Goal: Task Accomplishment & Management: Manage account settings

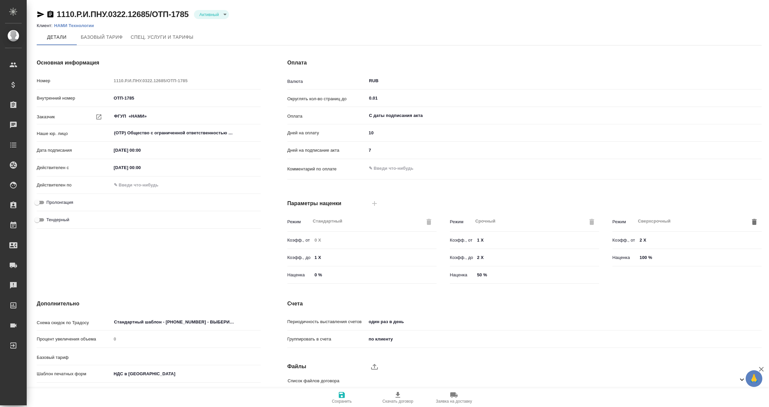
type input "без ТП"
click at [13, 267] on div "Заявки на доставку" at bounding box center [5, 265] width 17 height 10
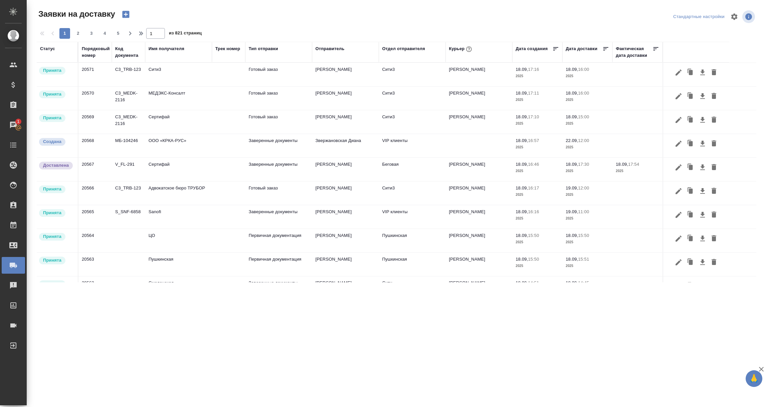
click at [171, 48] on div "Имя получателя" at bounding box center [167, 48] width 36 height 7
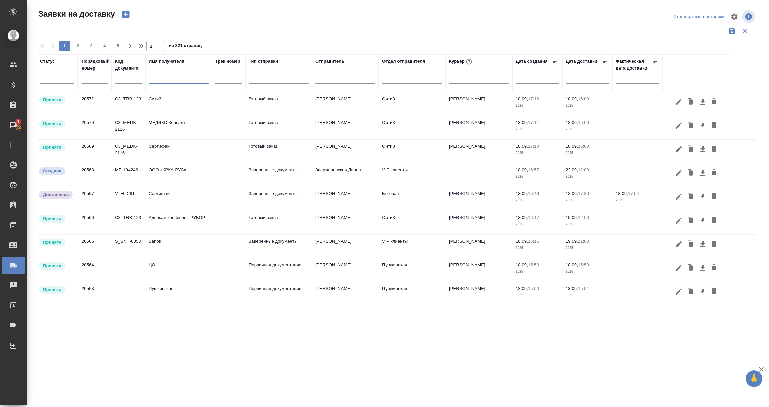
click at [160, 76] on input "text" at bounding box center [179, 79] width 60 height 8
paste input "НАМИ Технологии"
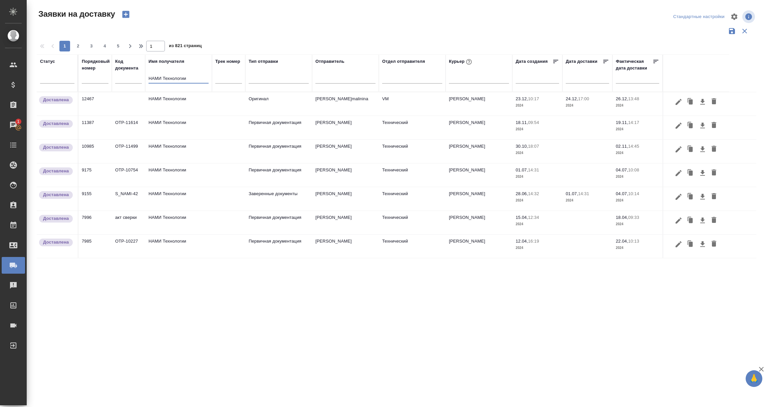
type input "НАМИ Технологии"
click at [176, 131] on td "НАМИ Технологии" at bounding box center [178, 127] width 67 height 23
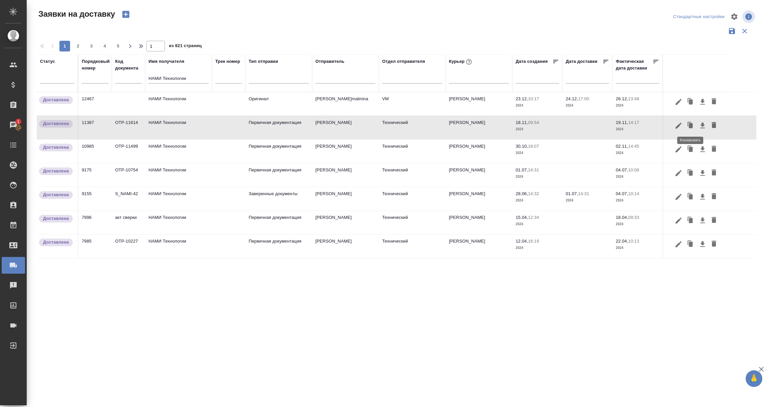
click at [691, 126] on icon "button" at bounding box center [691, 125] width 4 height 5
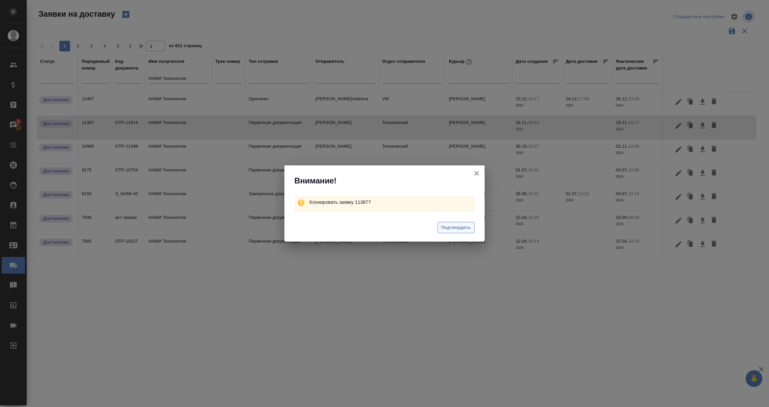
click at [453, 228] on span "Подтвердить" at bounding box center [456, 228] width 30 height 8
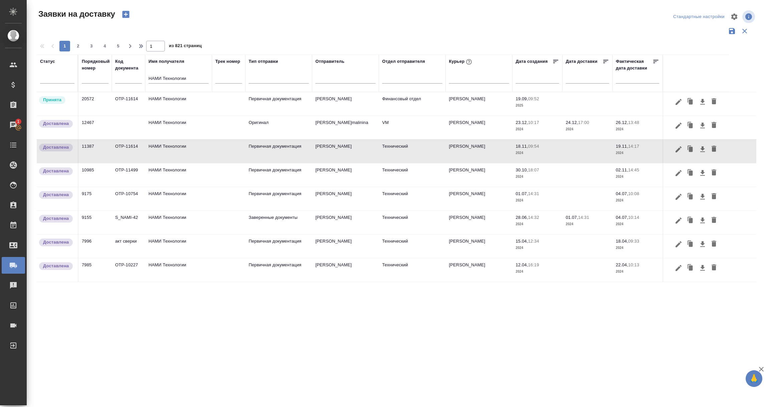
click at [122, 104] on td "OTP-11614" at bounding box center [128, 103] width 33 height 23
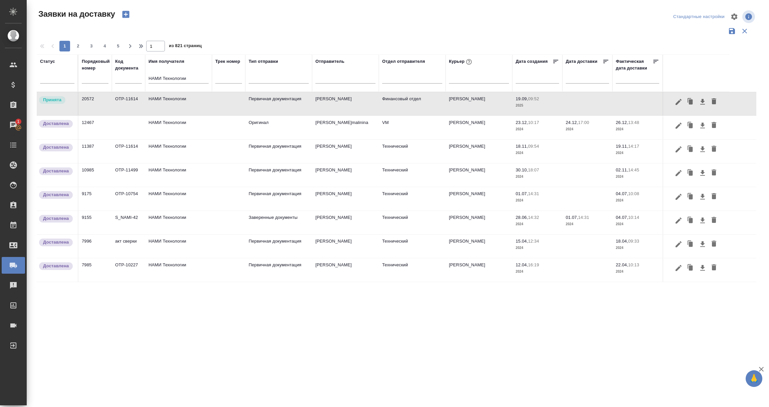
click at [122, 104] on td "OTP-11614" at bounding box center [128, 103] width 33 height 23
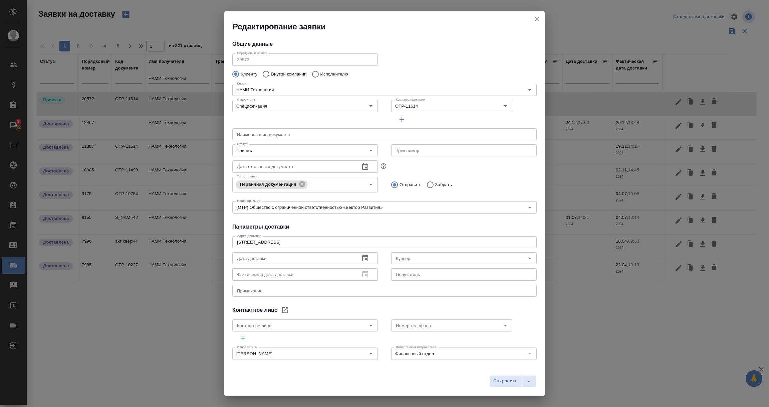
type input "Скляров Станислав"
type input "Ефимчук Владимир Владимирович"
type input "89266354615"
click at [495, 106] on icon "Очистить" at bounding box center [497, 106] width 4 height 4
paste input "OTP-13170"
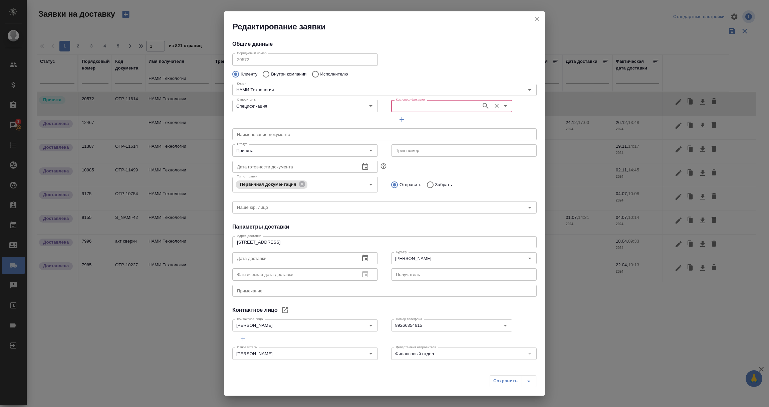
type input "OTP-13170"
click at [483, 107] on icon "button" at bounding box center [486, 106] width 6 height 6
click at [428, 121] on li "OTP-13170" at bounding box center [447, 121] width 118 height 12
type input "OTP-13170"
type input "(OTP) Общество с ограниченной ответственностью «Вектор Развития»"
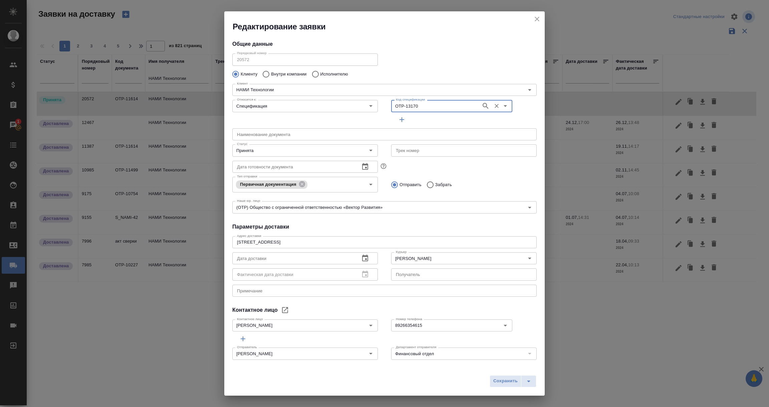
type input "OTP-13170"
click at [359, 151] on icon "Очистить" at bounding box center [362, 150] width 7 height 7
click at [518, 257] on icon "Очистить" at bounding box center [521, 258] width 7 height 7
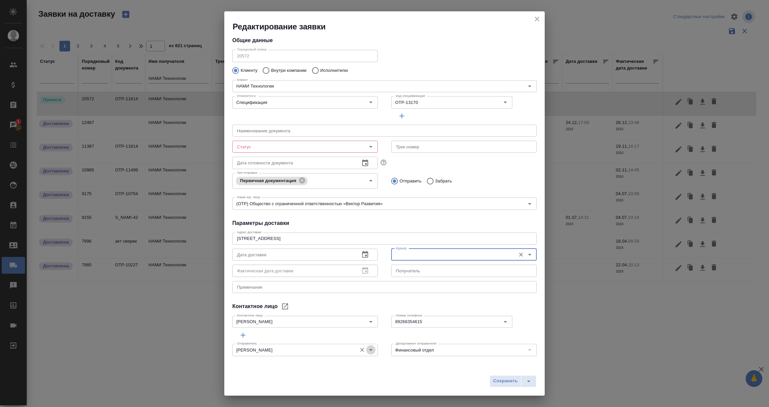
click at [369, 349] on icon "Open" at bounding box center [370, 350] width 3 height 2
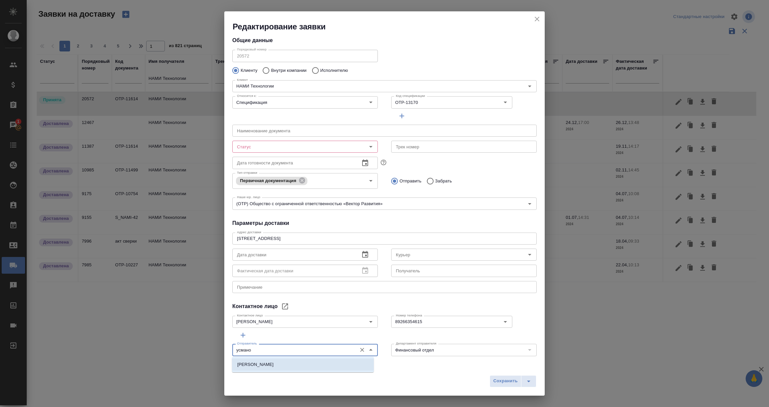
click at [330, 367] on li "Усманова Ольга" at bounding box center [303, 364] width 142 height 12
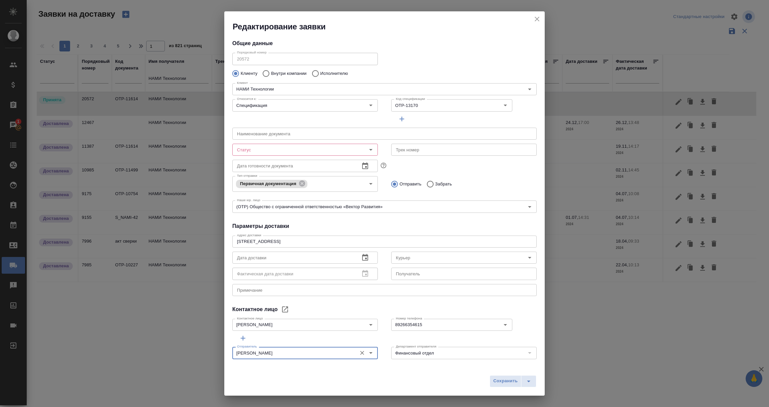
scroll to position [0, 0]
type input "Усманова Ольга"
click at [504, 382] on span "Сохранить" at bounding box center [505, 381] width 24 height 8
type input "Принята"
type input "Скляров Станислав"
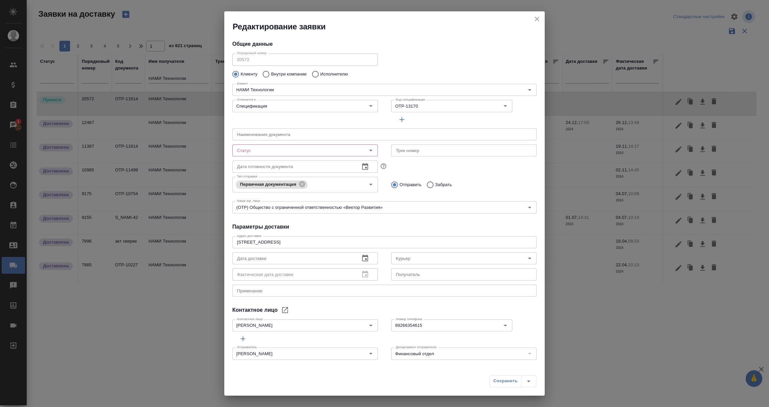
type input "Воробьёва Екатерина"
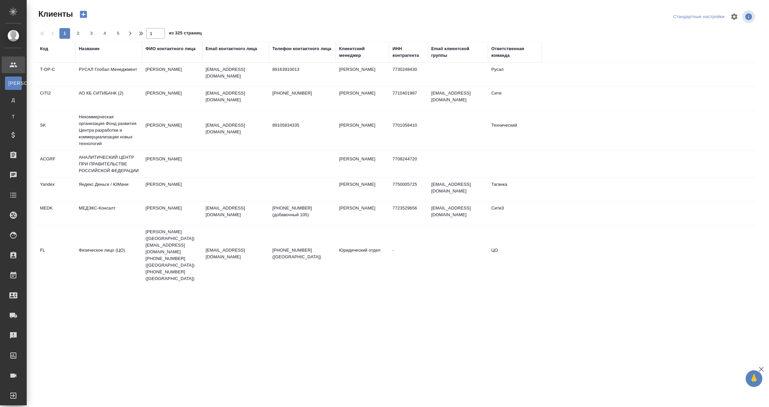
select select "RU"
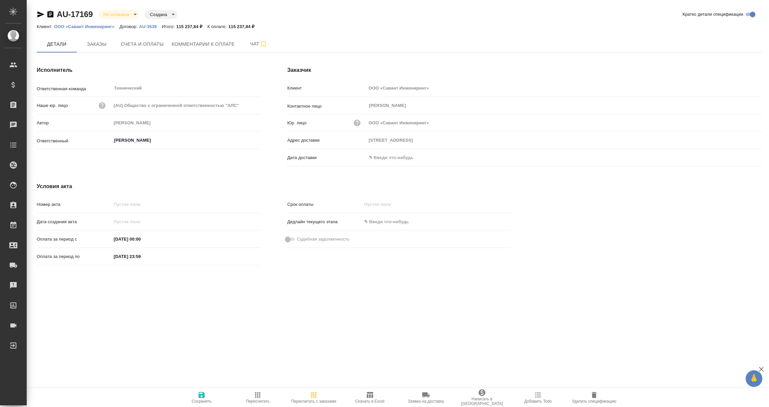
click at [403, 159] on input "text" at bounding box center [396, 158] width 58 height 10
click at [742, 153] on div at bounding box center [564, 157] width 395 height 10
click at [742, 154] on icon "button" at bounding box center [743, 157] width 6 height 7
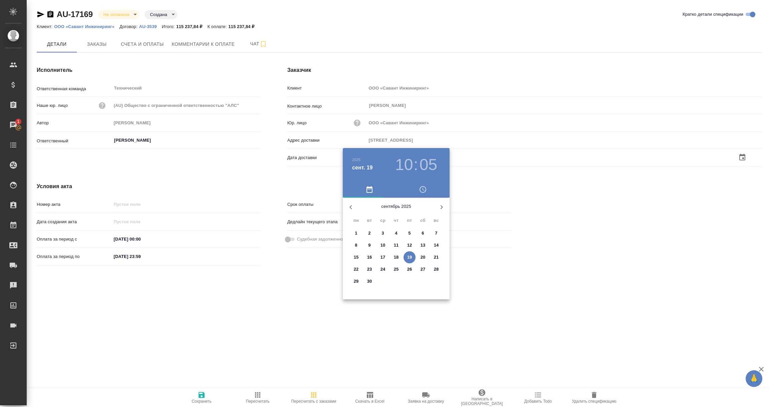
click at [408, 256] on p "19" at bounding box center [409, 257] width 5 height 7
type input "19.09.2025 10:05"
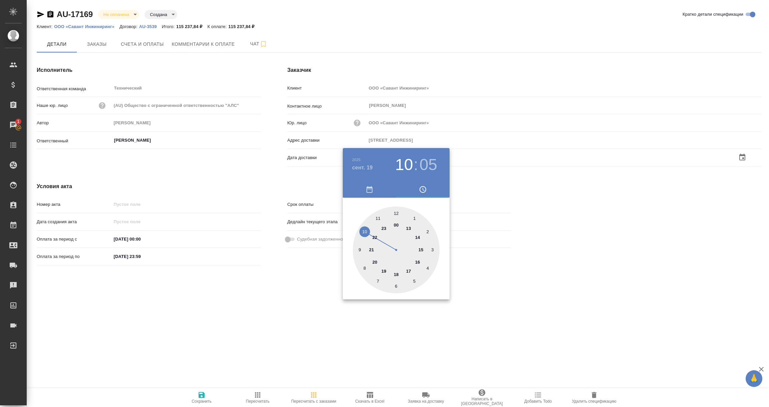
click at [372, 327] on div at bounding box center [384, 203] width 769 height 407
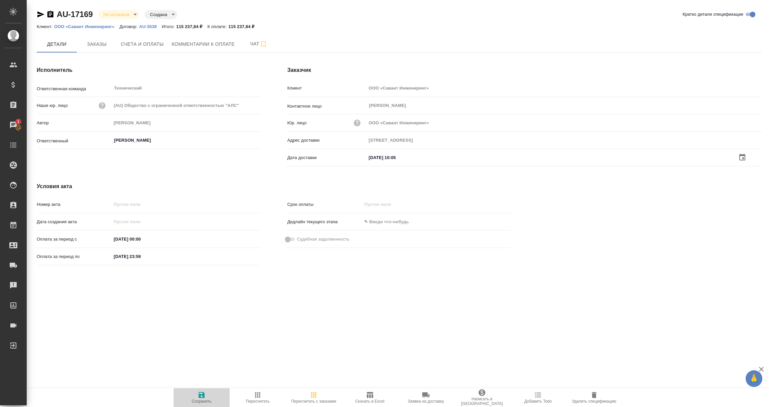
click at [199, 396] on icon "button" at bounding box center [202, 395] width 6 height 6
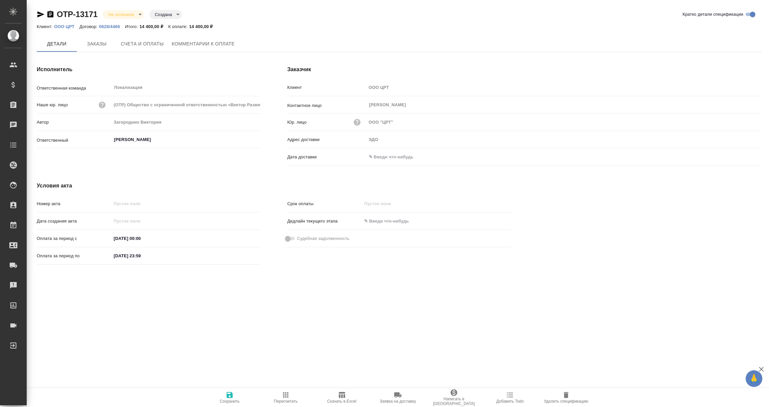
drag, startPoint x: 381, startPoint y: 157, endPoint x: 504, endPoint y: 192, distance: 128.2
click at [382, 156] on input "text" at bounding box center [396, 157] width 58 height 10
click at [742, 156] on icon "button" at bounding box center [743, 157] width 8 height 8
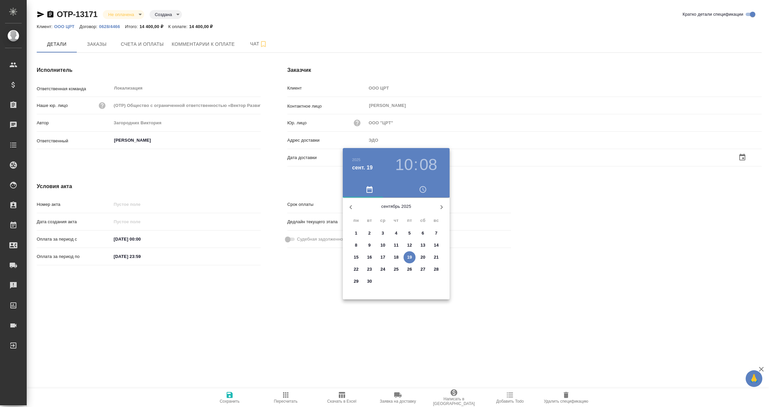
click at [408, 256] on p "19" at bounding box center [409, 257] width 5 height 7
type input "19.09.2025 10:08"
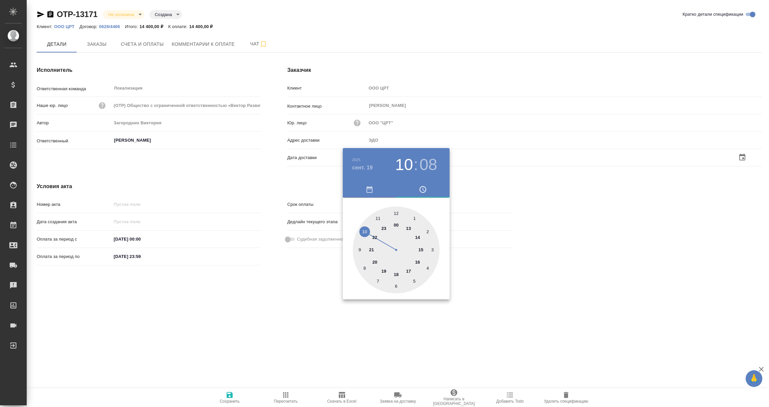
click at [305, 321] on div at bounding box center [384, 203] width 769 height 407
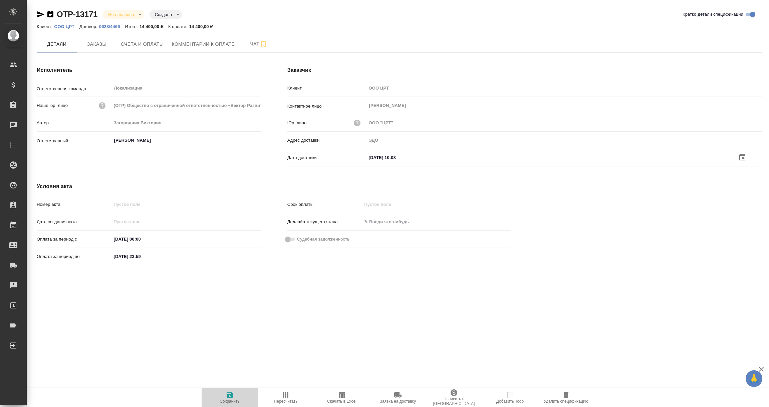
click at [227, 396] on icon "button" at bounding box center [230, 395] width 6 height 6
click at [99, 48] on button "Заказы" at bounding box center [97, 44] width 40 height 17
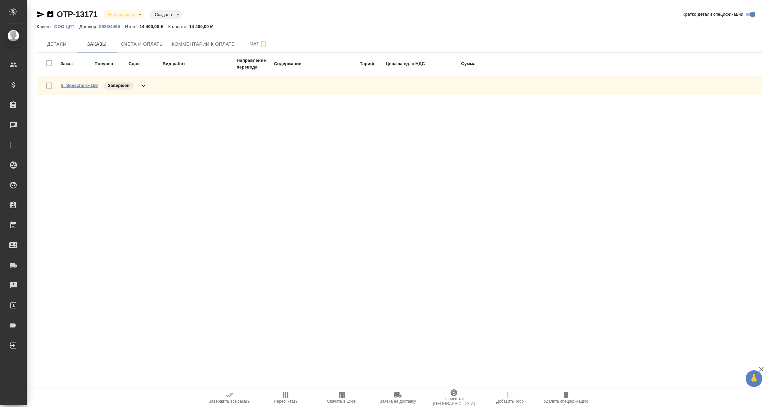
click at [83, 85] on link "S_Speechpro-159" at bounding box center [79, 85] width 37 height 5
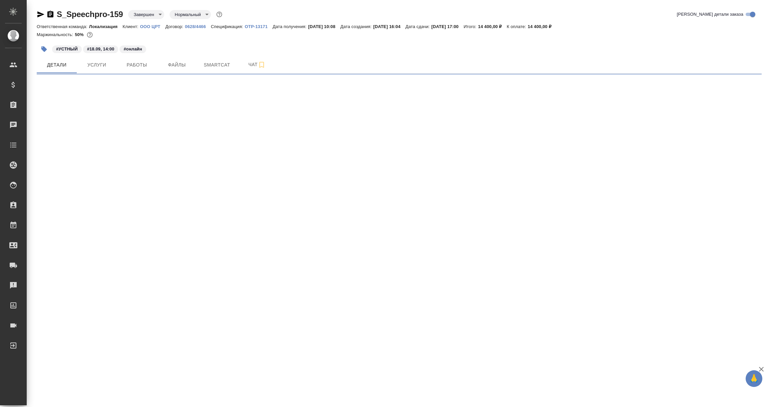
select select "RU"
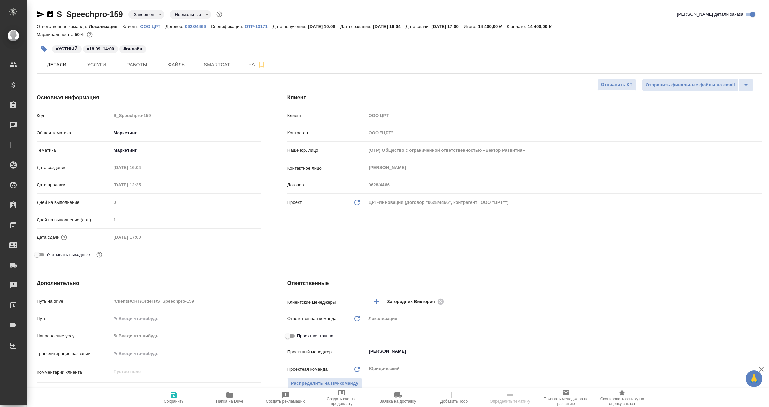
type textarea "x"
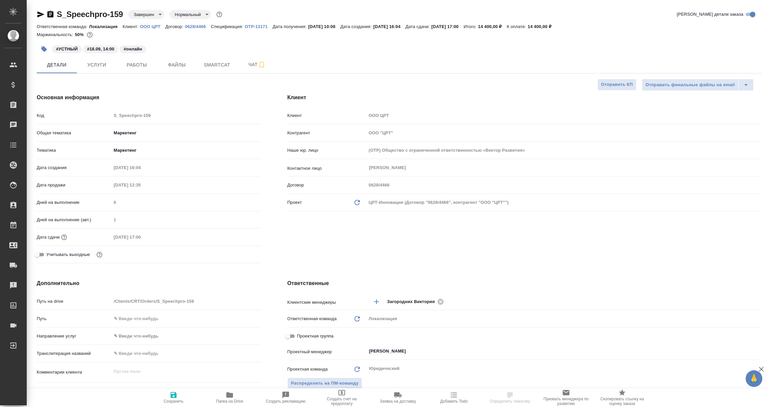
type textarea "x"
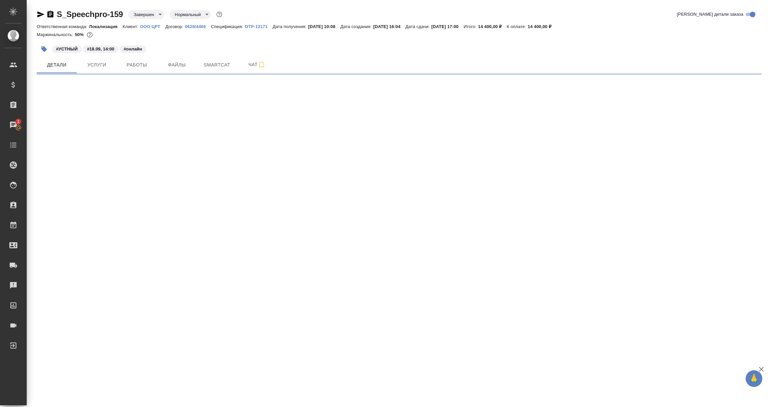
select select "RU"
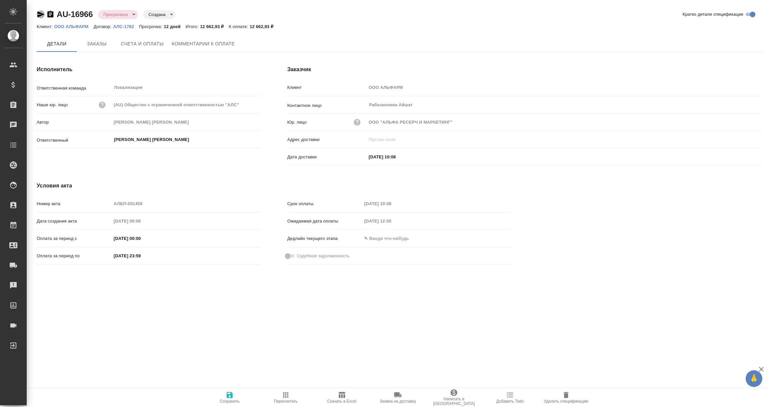
click at [40, 13] on icon "button" at bounding box center [40, 14] width 7 height 6
type input "Общество с ограниченной ответственностью«Селдико»"
click at [37, 11] on icon "button" at bounding box center [41, 14] width 8 height 8
